Goal: Task Accomplishment & Management: Use online tool/utility

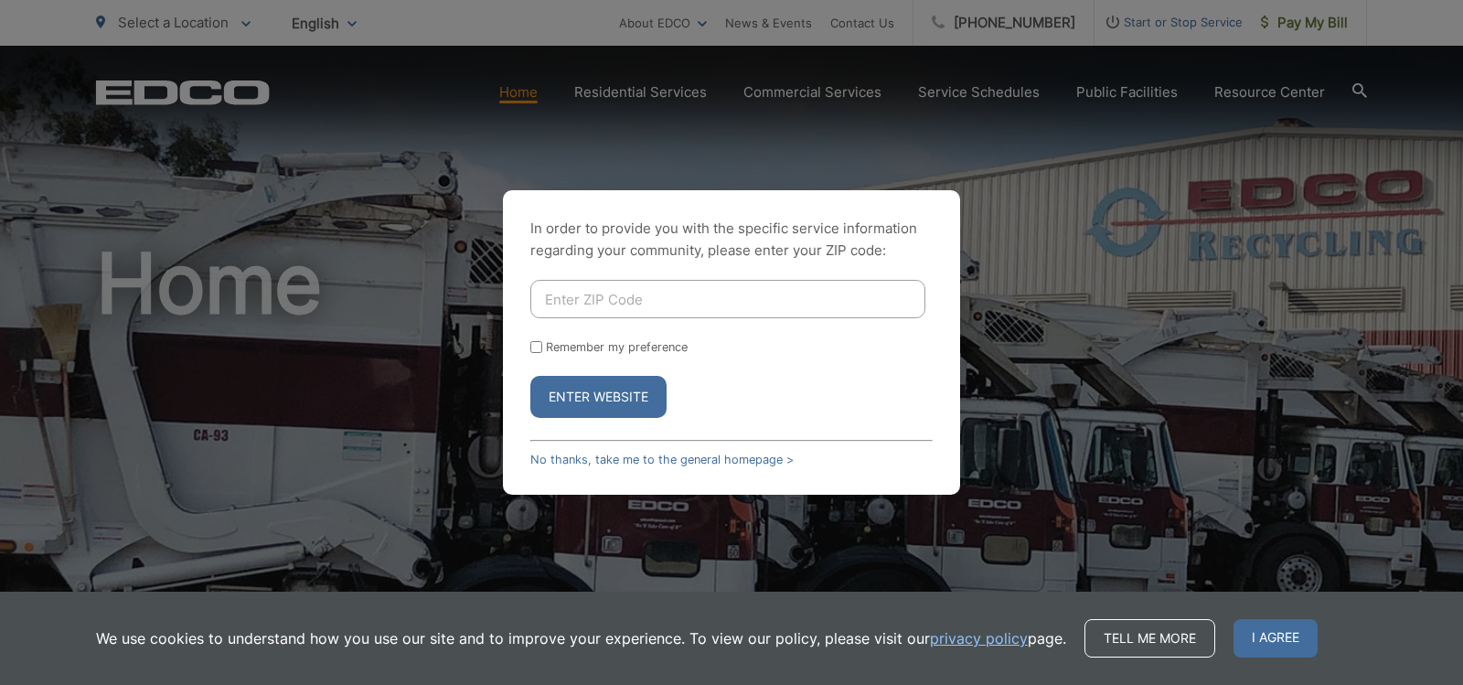
click at [579, 303] on input "Enter ZIP Code" at bounding box center [727, 299] width 395 height 38
type input "91901"
click at [530, 376] on button "Enter Website" at bounding box center [598, 397] width 136 height 42
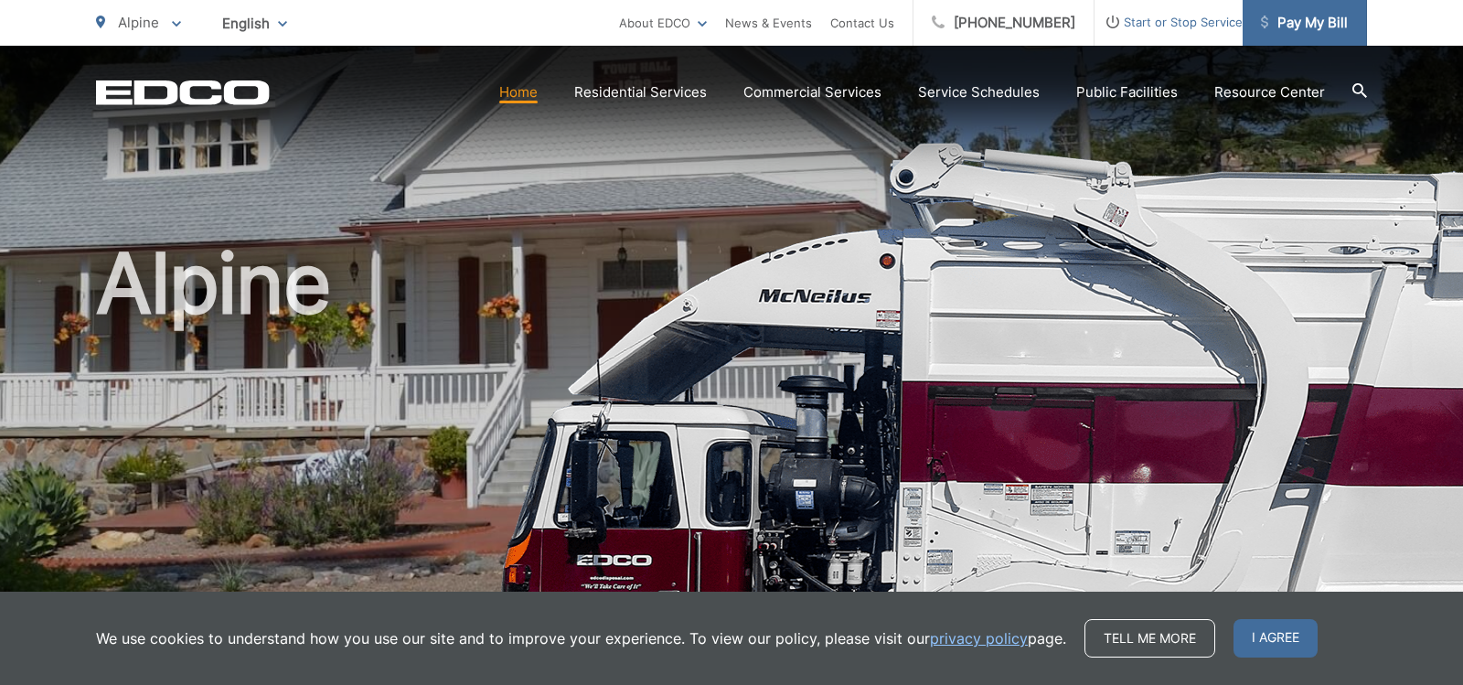
click at [1309, 31] on span "Pay My Bill" at bounding box center [1304, 23] width 87 height 22
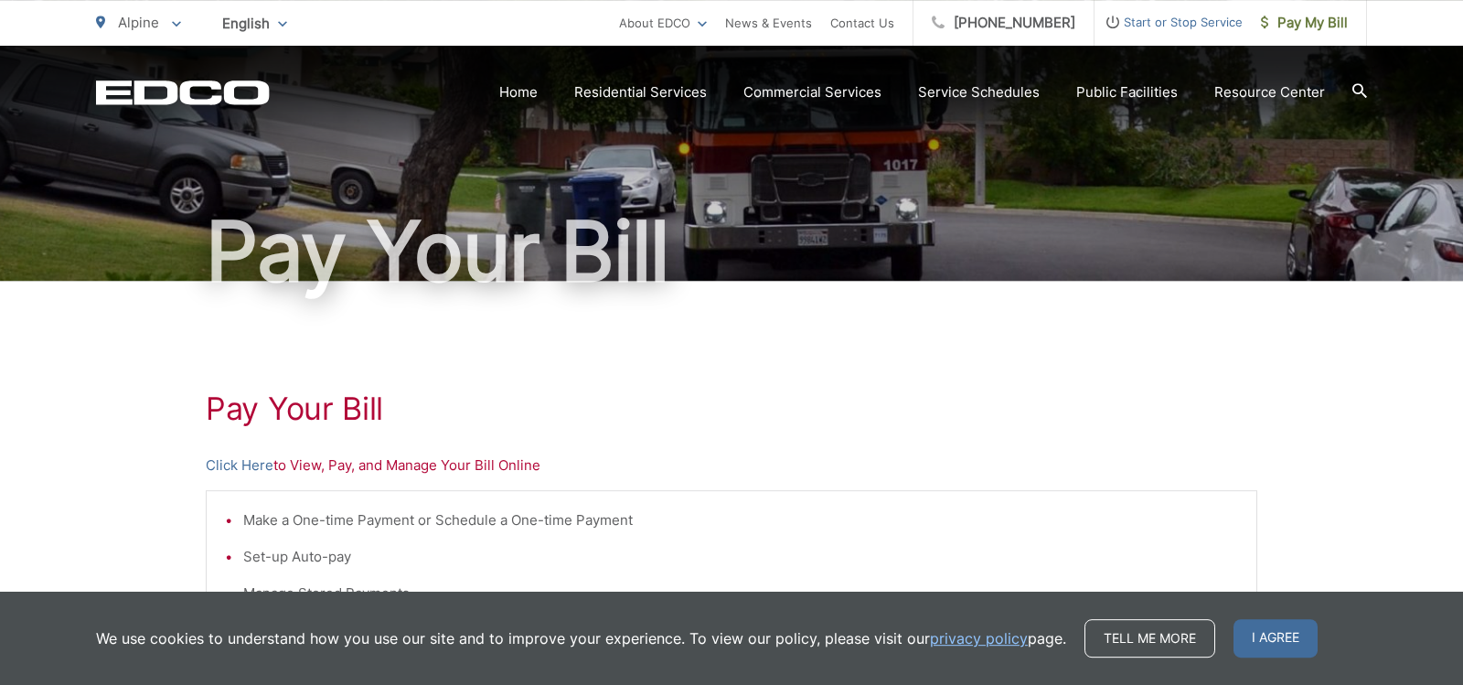
scroll to position [192, 0]
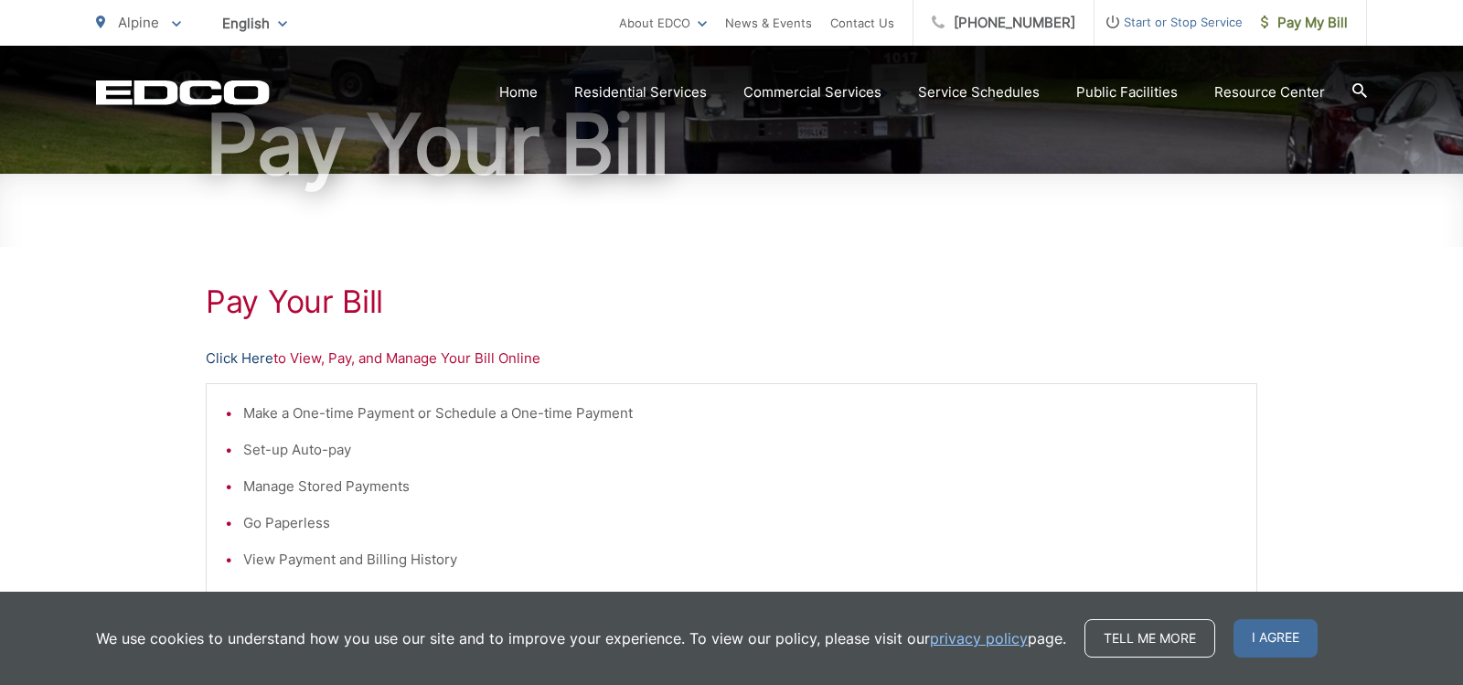
click at [230, 360] on link "Click Here" at bounding box center [240, 358] width 68 height 22
